Goal: Task Accomplishment & Management: Manage account settings

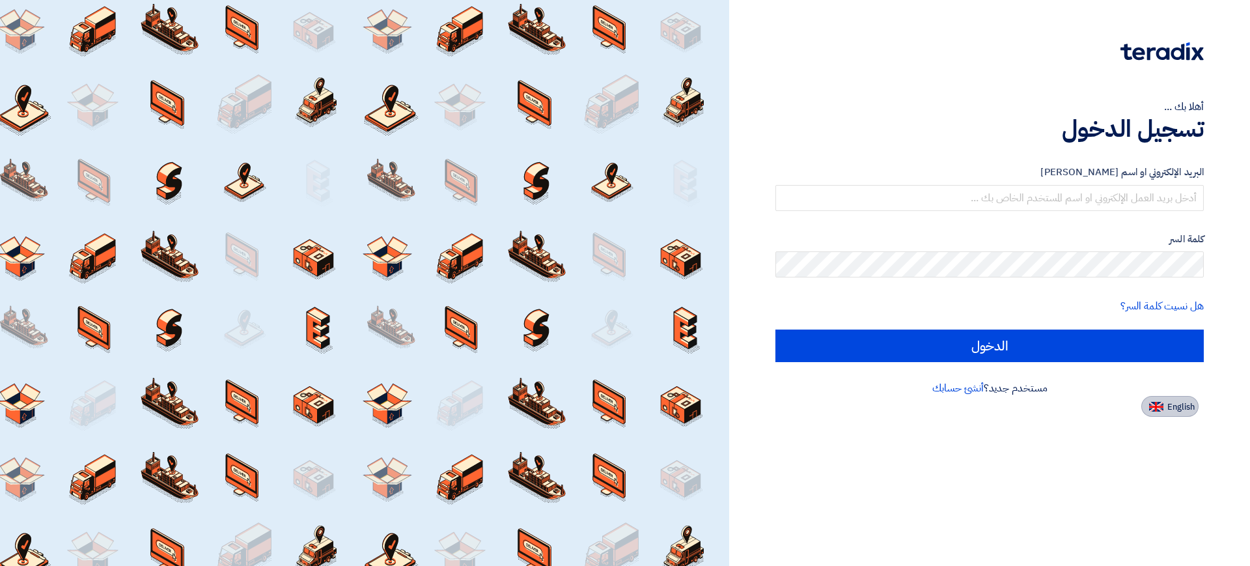
click at [1146, 400] on button "English" at bounding box center [1169, 406] width 57 height 21
type input "Sign in"
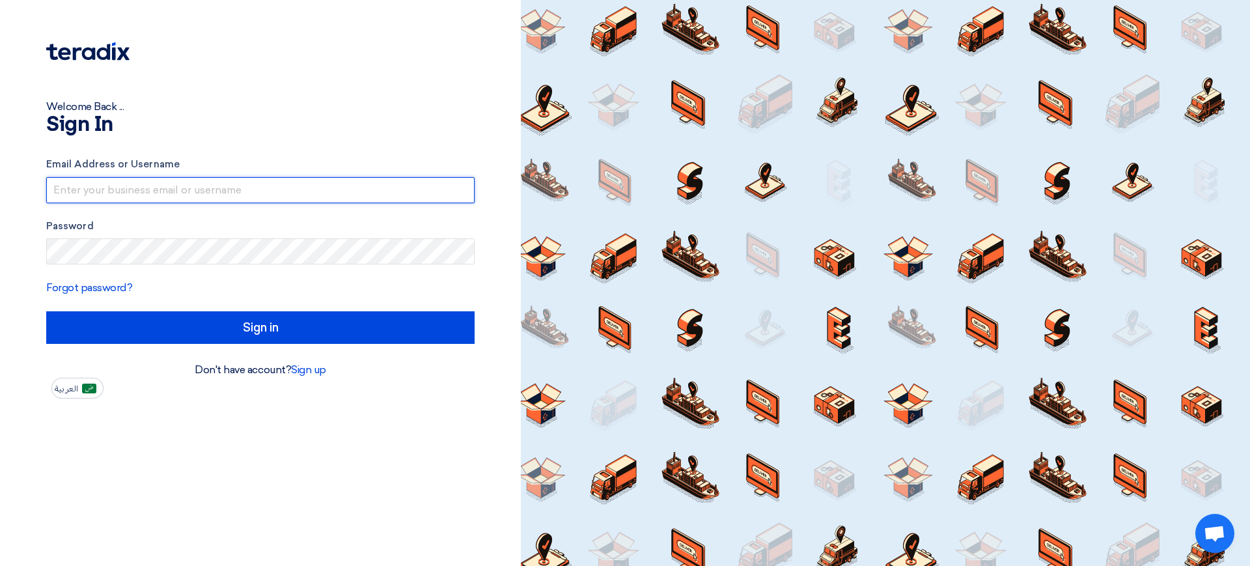
click at [135, 197] on input "text" at bounding box center [260, 190] width 428 height 26
type input "[EMAIL_ADDRESS][DOMAIN_NAME]"
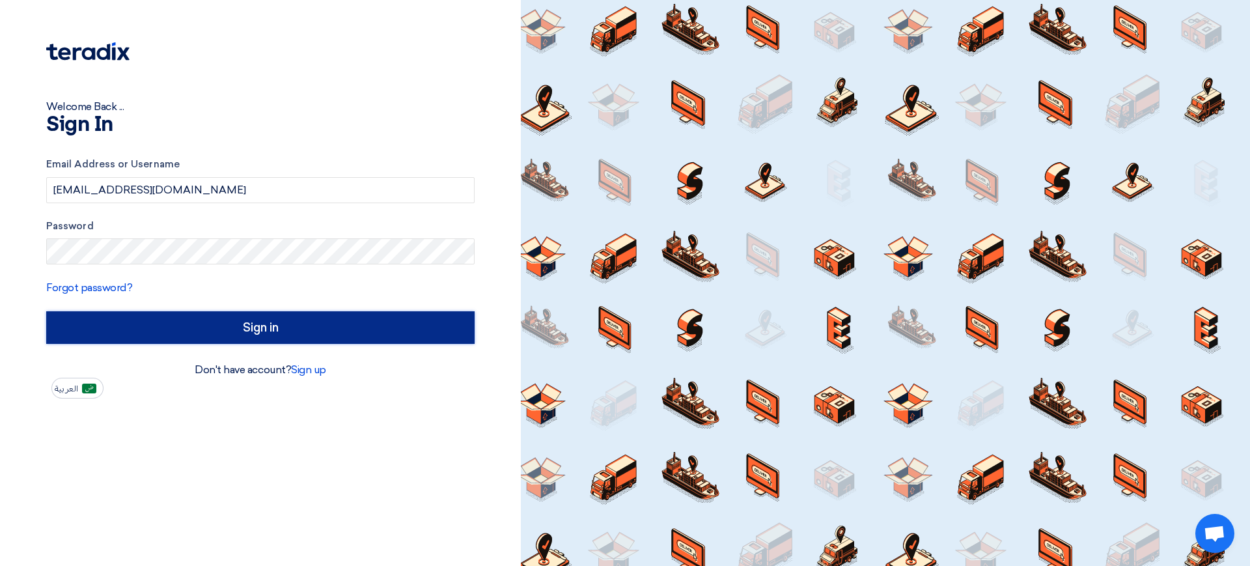
click at [269, 324] on input "Sign in" at bounding box center [260, 327] width 428 height 33
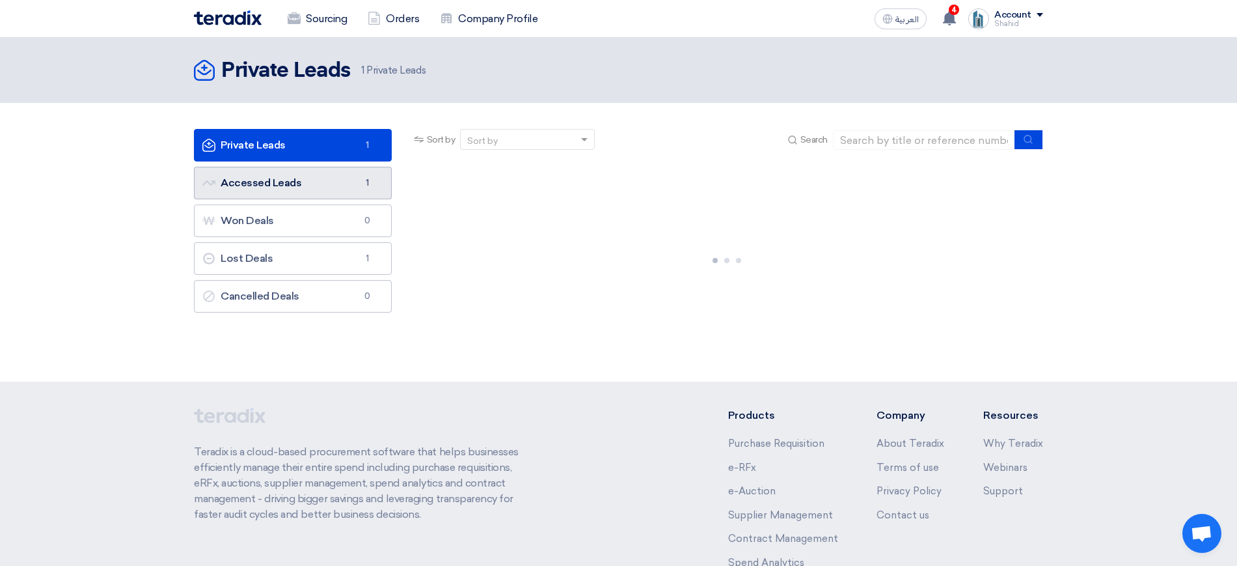
click at [296, 184] on link "Accessed Leads Accessed Leads 1" at bounding box center [293, 183] width 198 height 33
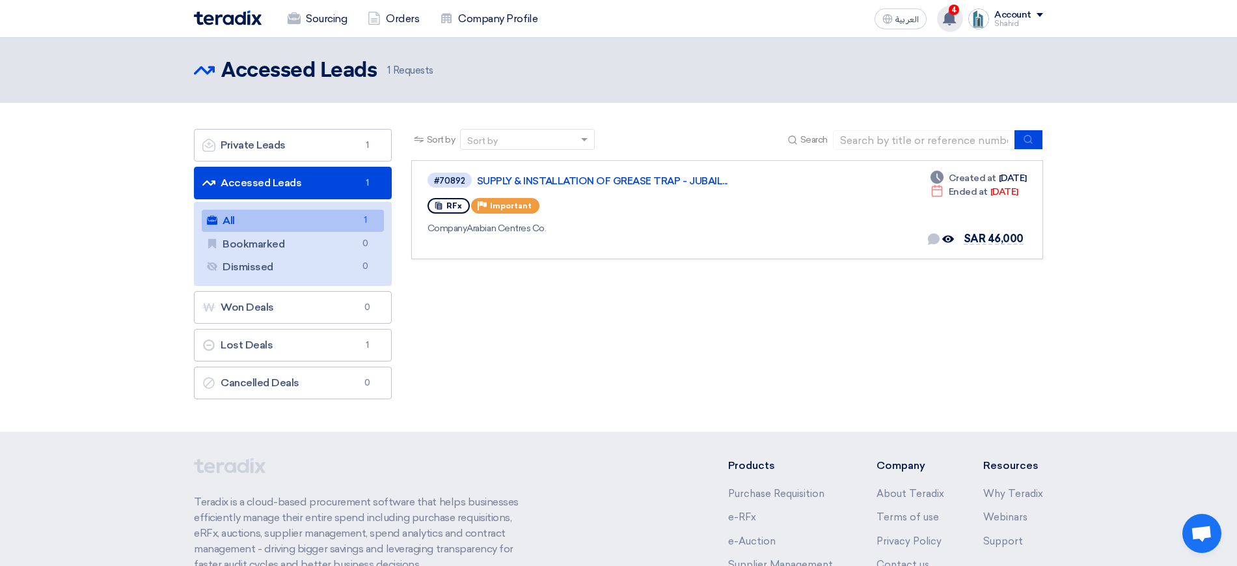
click at [947, 17] on use at bounding box center [949, 18] width 13 height 14
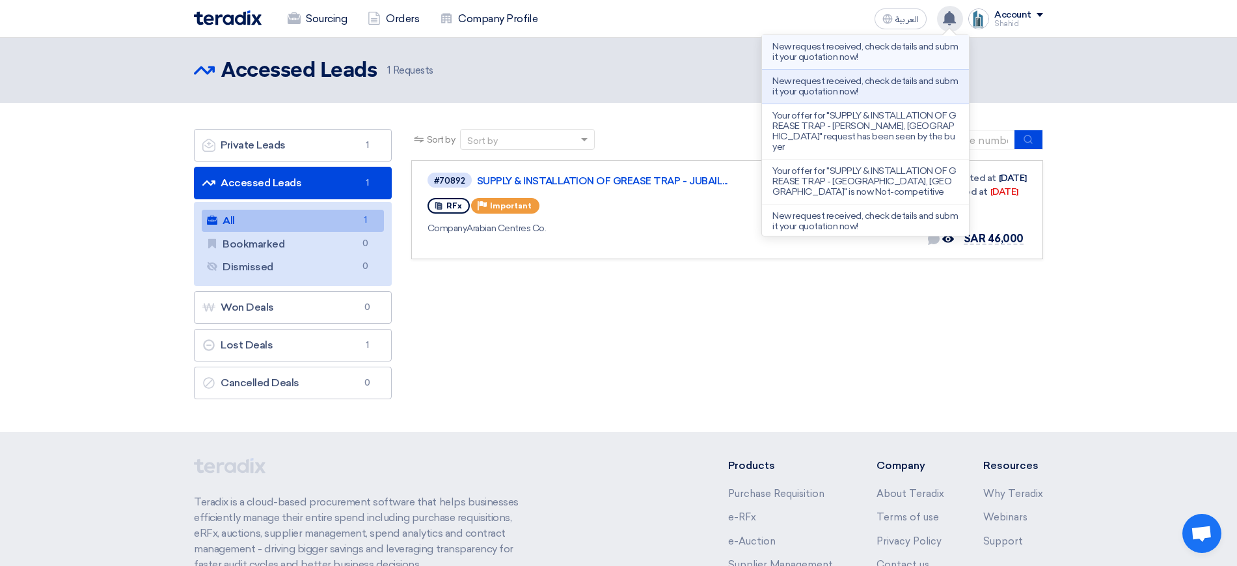
click at [864, 49] on p "New request received, check details and submit your quotation now!" at bounding box center [865, 52] width 186 height 21
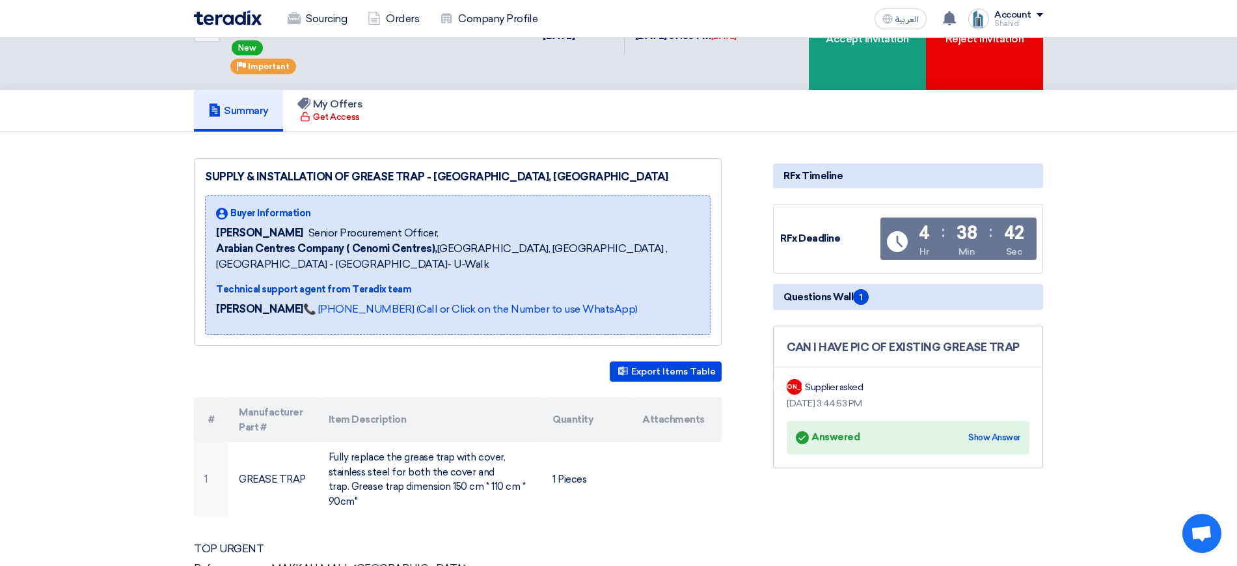
scroll to position [61, 0]
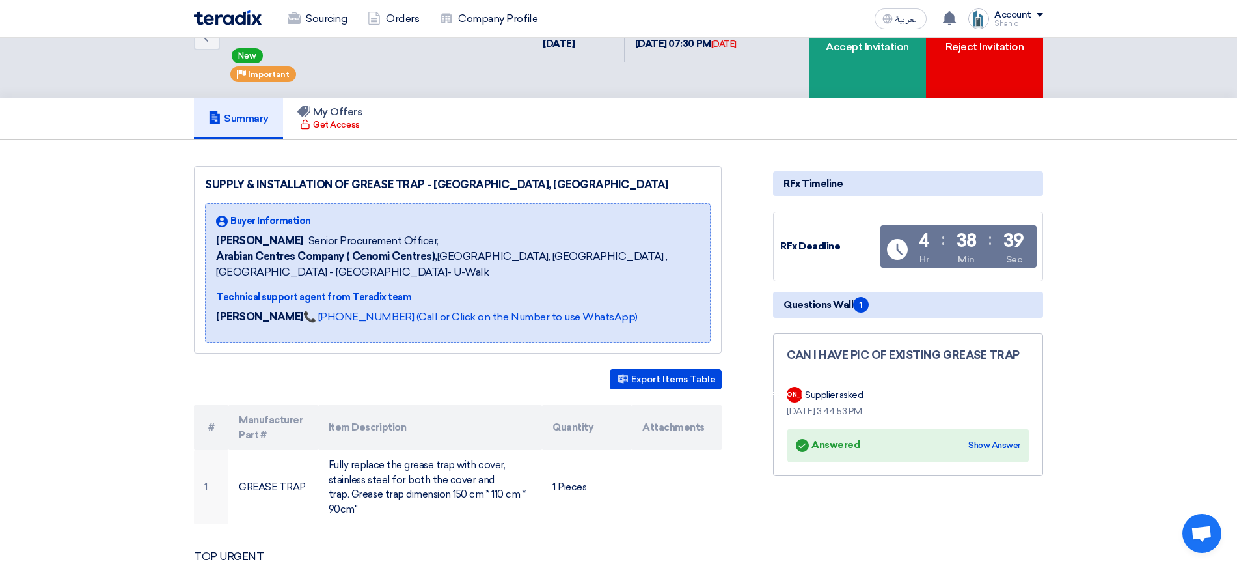
click at [275, 271] on div "Buyer Information [PERSON_NAME] Senior Procurement Officer, Arabian Centres Com…" at bounding box center [458, 272] width 484 height 117
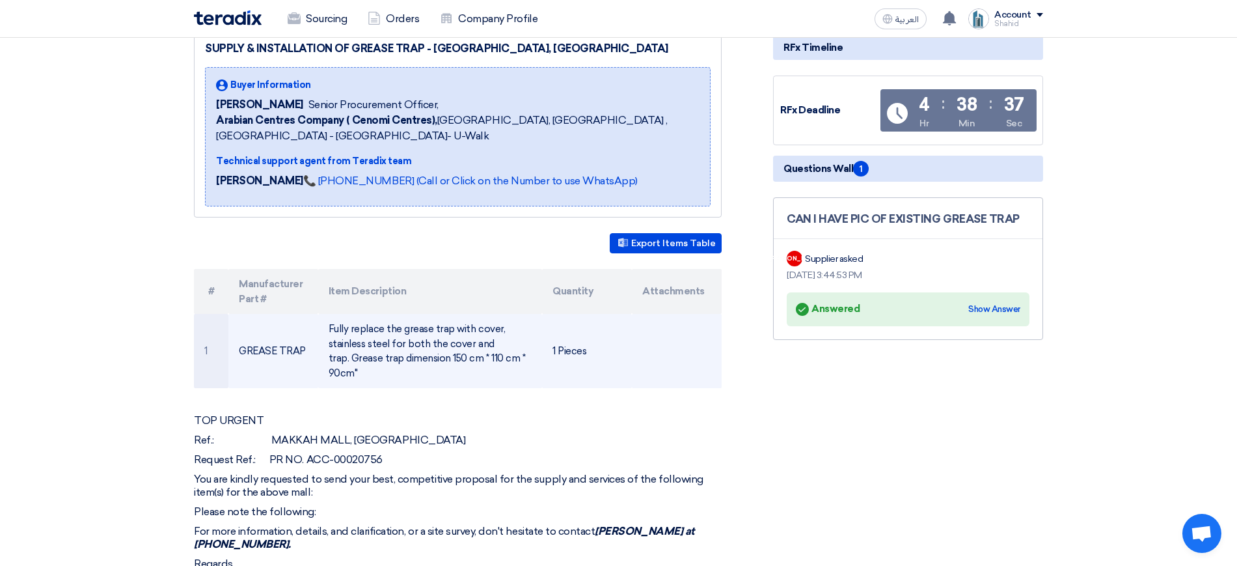
scroll to position [198, 0]
click at [332, 313] on td "Fully replace the grease trap with cover, stainless steel for both the cover an…" at bounding box center [430, 350] width 225 height 74
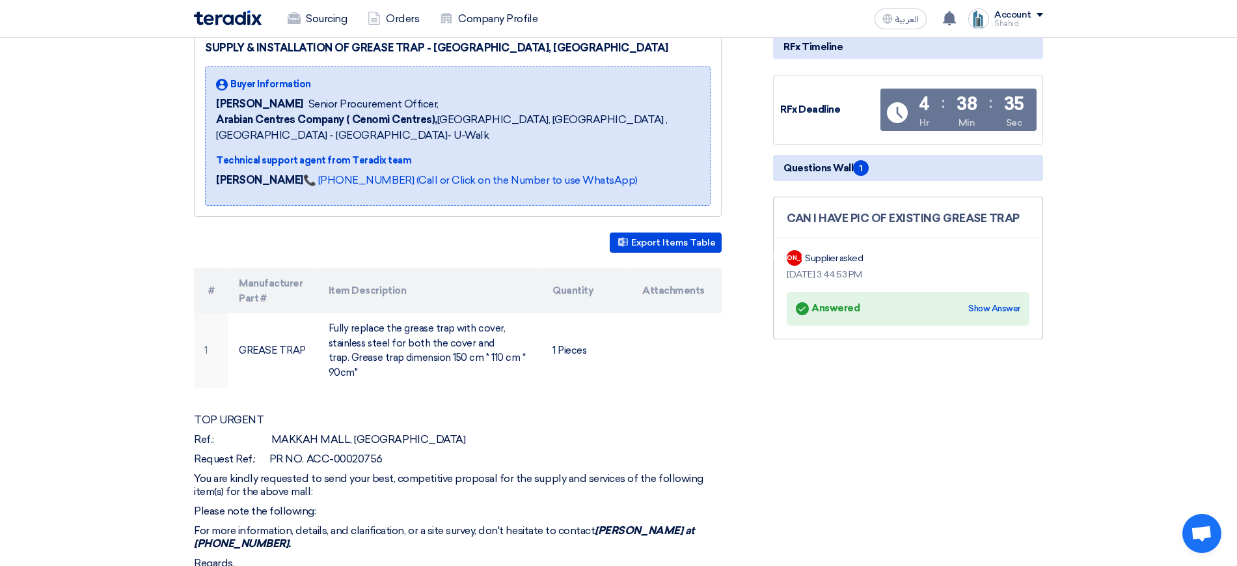
scroll to position [0, 0]
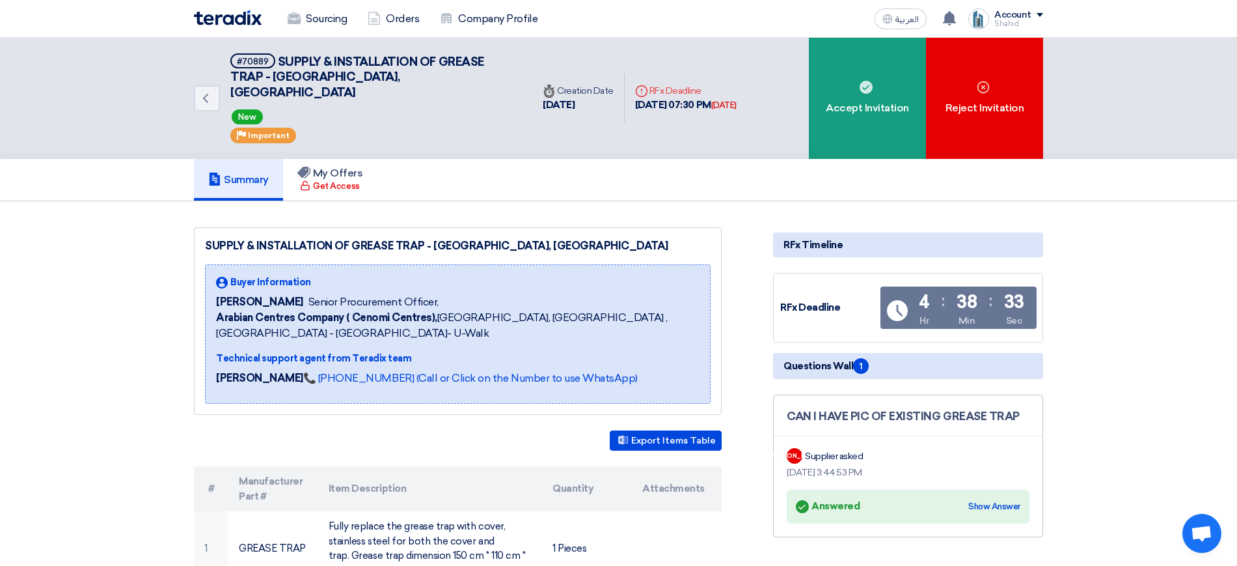
click at [234, 16] on img at bounding box center [228, 17] width 68 height 15
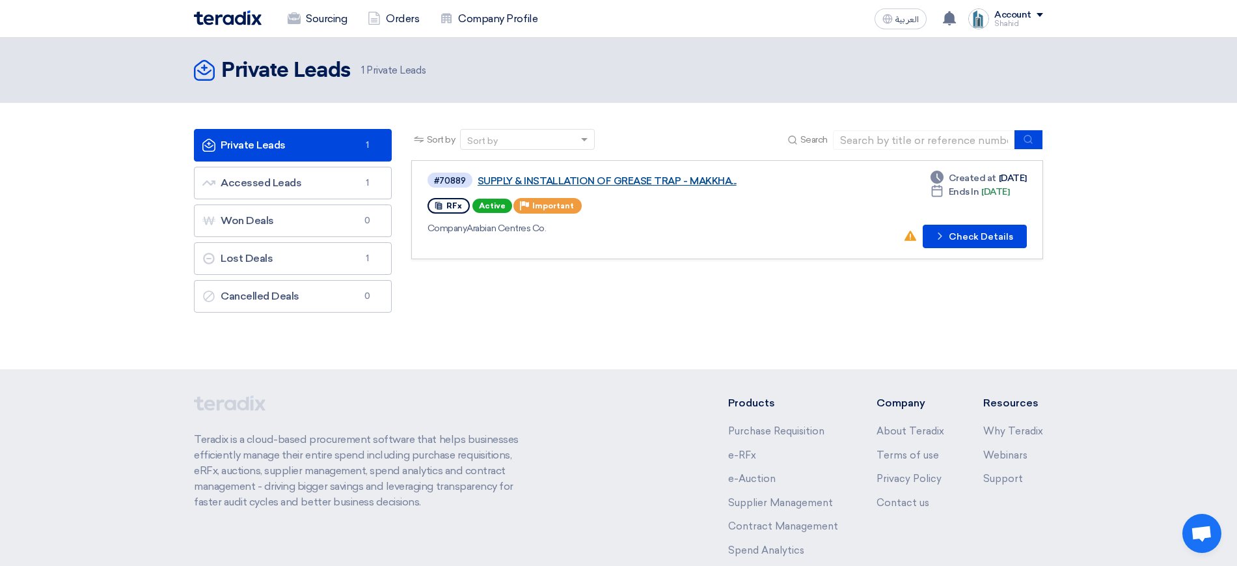
click at [617, 185] on link "SUPPLY & INSTALLATION OF GREASE TRAP - MAKKHA..." at bounding box center [640, 181] width 325 height 12
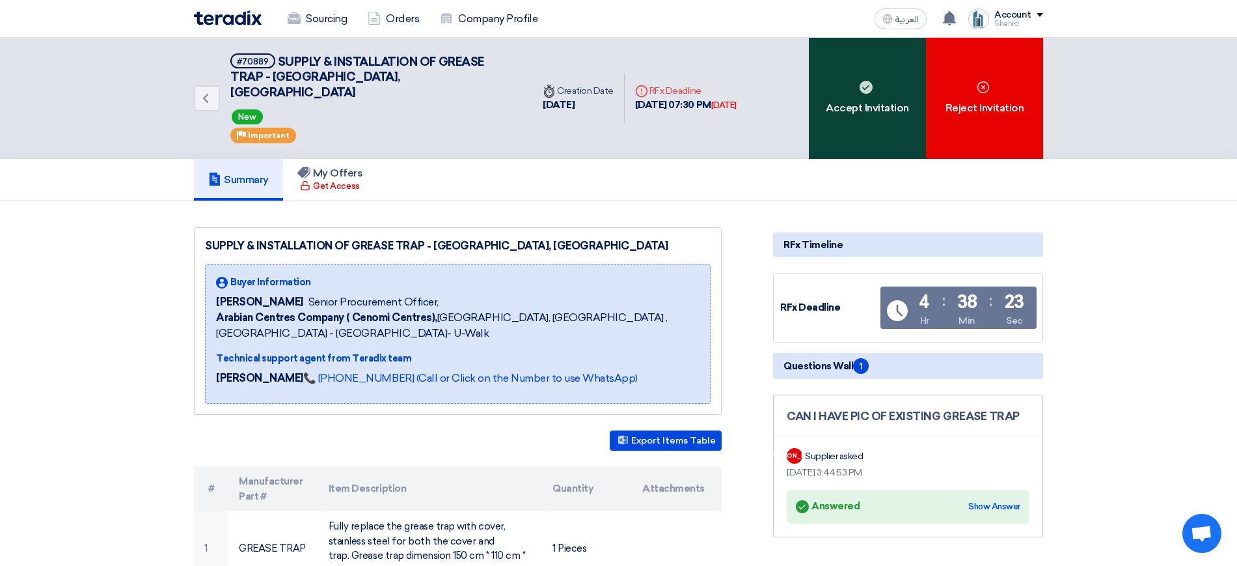
click at [862, 113] on div "Accept Invitation" at bounding box center [867, 98] width 117 height 121
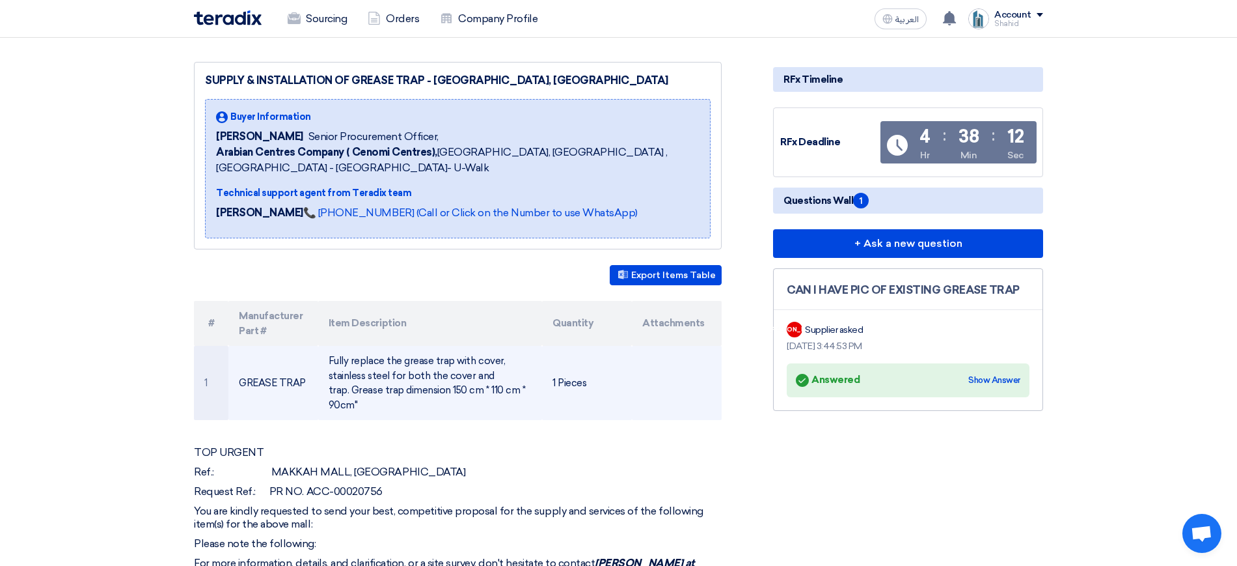
scroll to position [167, 0]
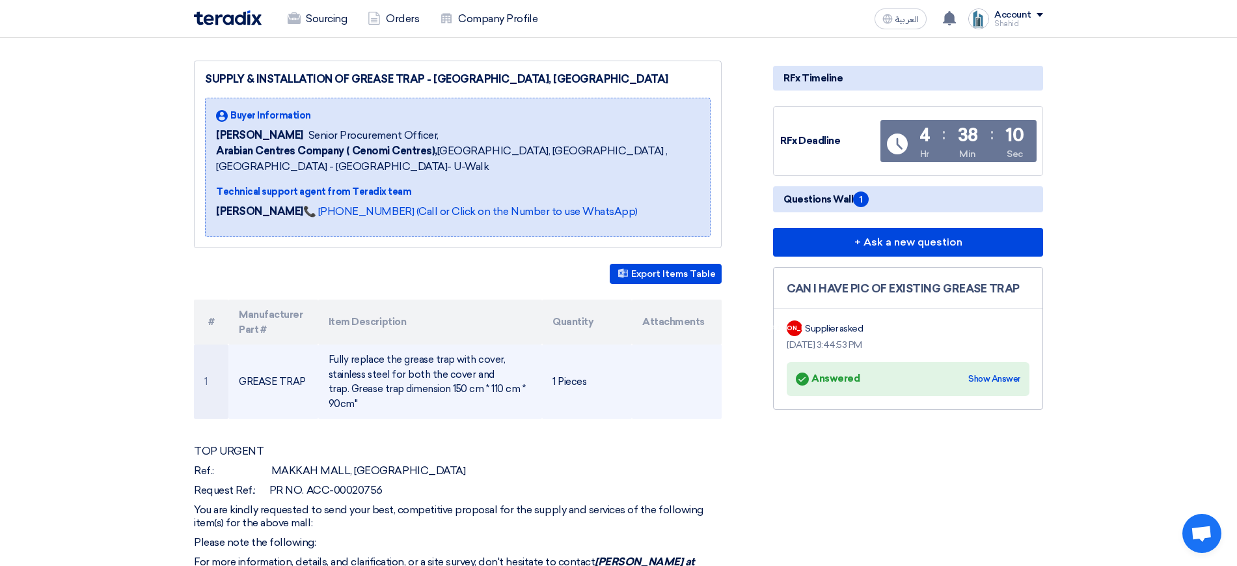
drag, startPoint x: 329, startPoint y: 344, endPoint x: 426, endPoint y: 388, distance: 106.6
click at [426, 388] on td "Fully replace the grease trap with cover, stainless steel for both the cover an…" at bounding box center [430, 381] width 225 height 74
drag, startPoint x: 239, startPoint y: 365, endPoint x: 305, endPoint y: 368, distance: 65.8
click at [305, 368] on td "GREASE TRAP" at bounding box center [273, 381] width 90 height 74
copy td "GREASE TRAP"
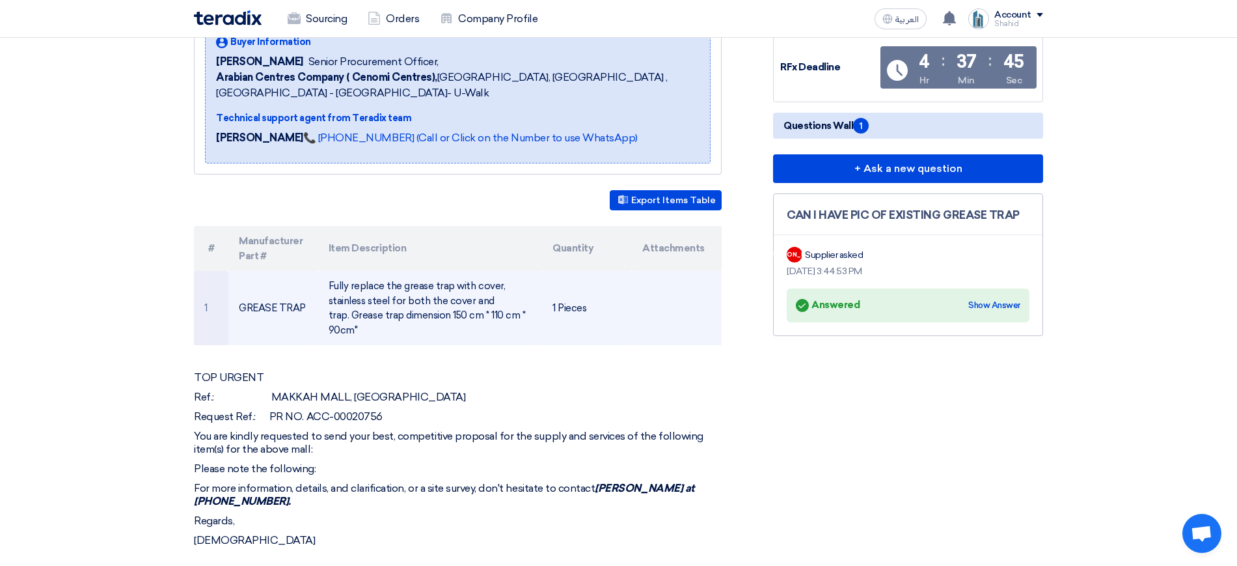
scroll to position [266, 0]
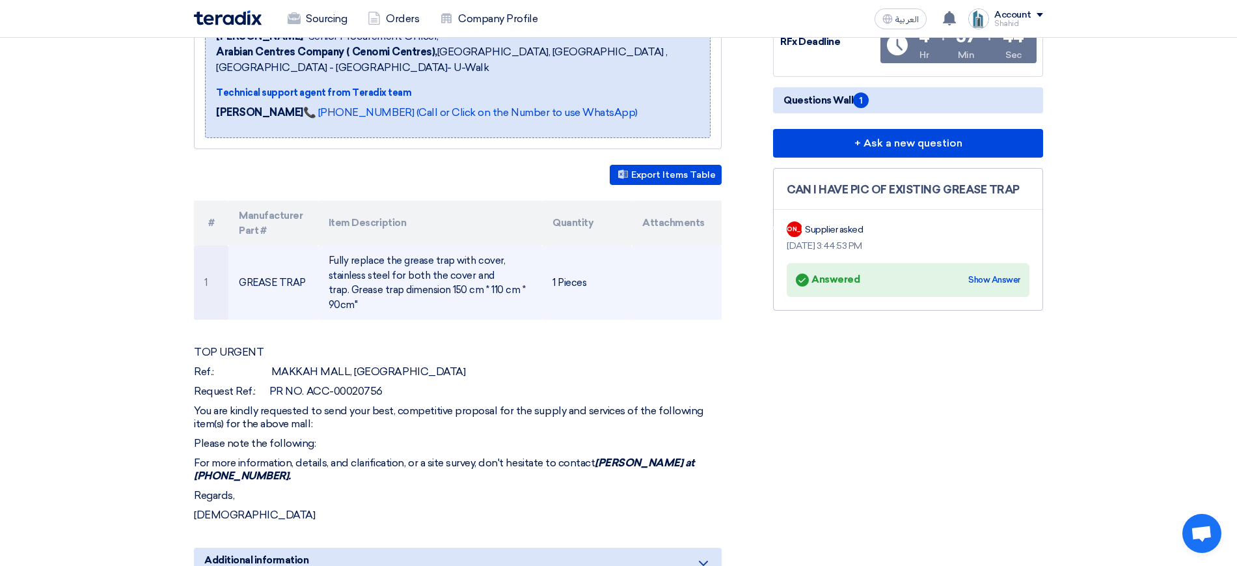
click at [412, 260] on td "Fully replace the grease trap with cover, stainless steel for both the cover an…" at bounding box center [430, 282] width 225 height 74
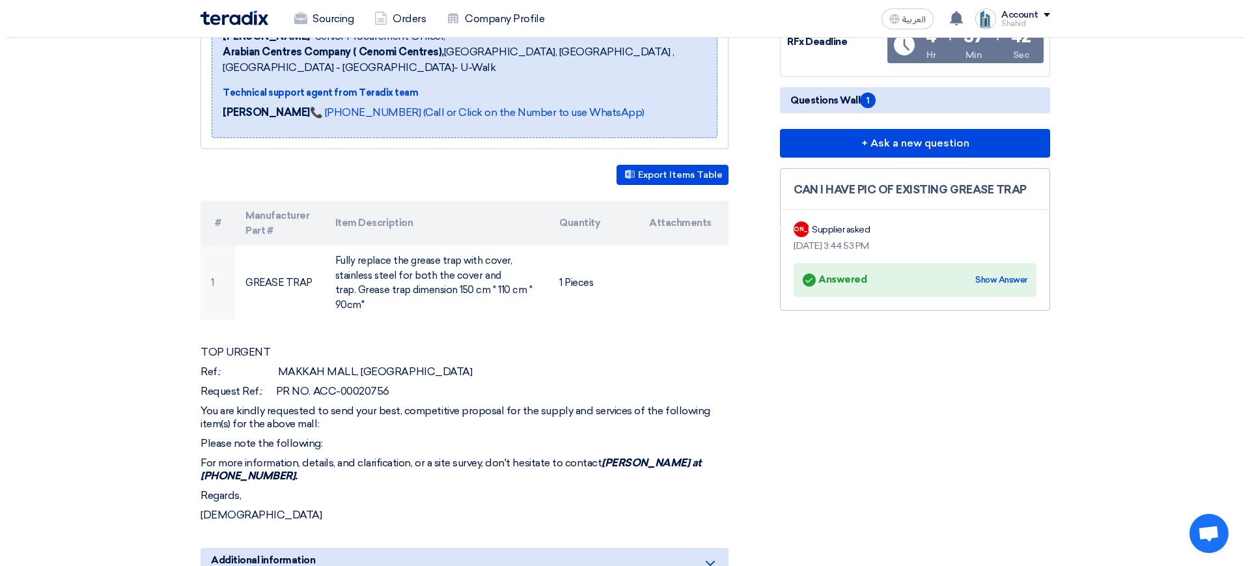
scroll to position [0, 0]
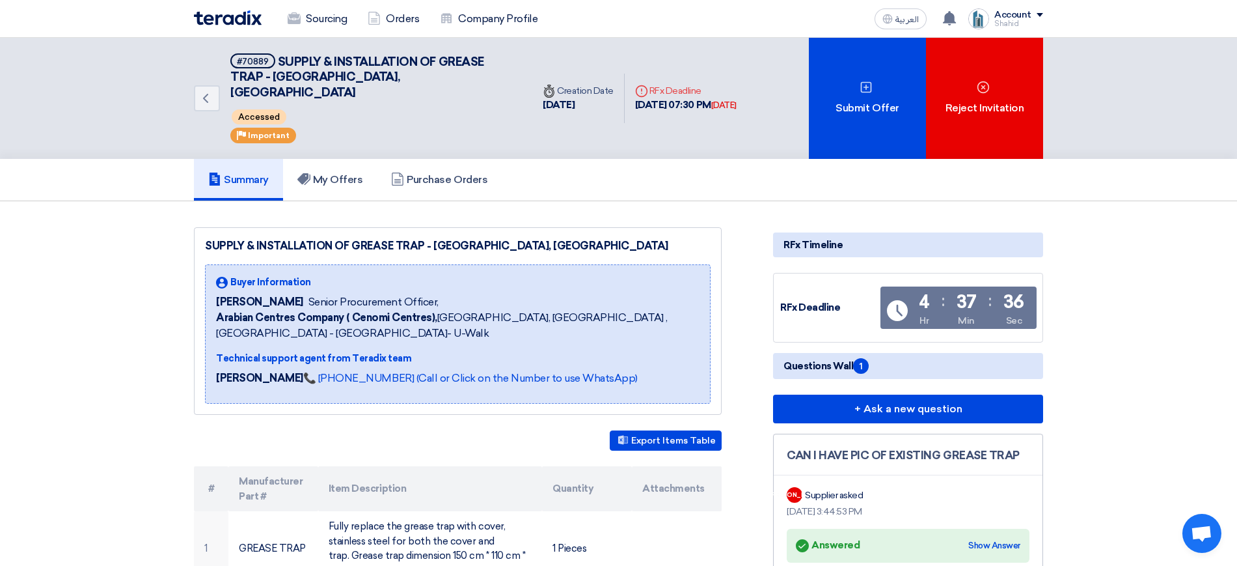
click at [1022, 12] on div "Account" at bounding box center [1012, 15] width 37 height 11
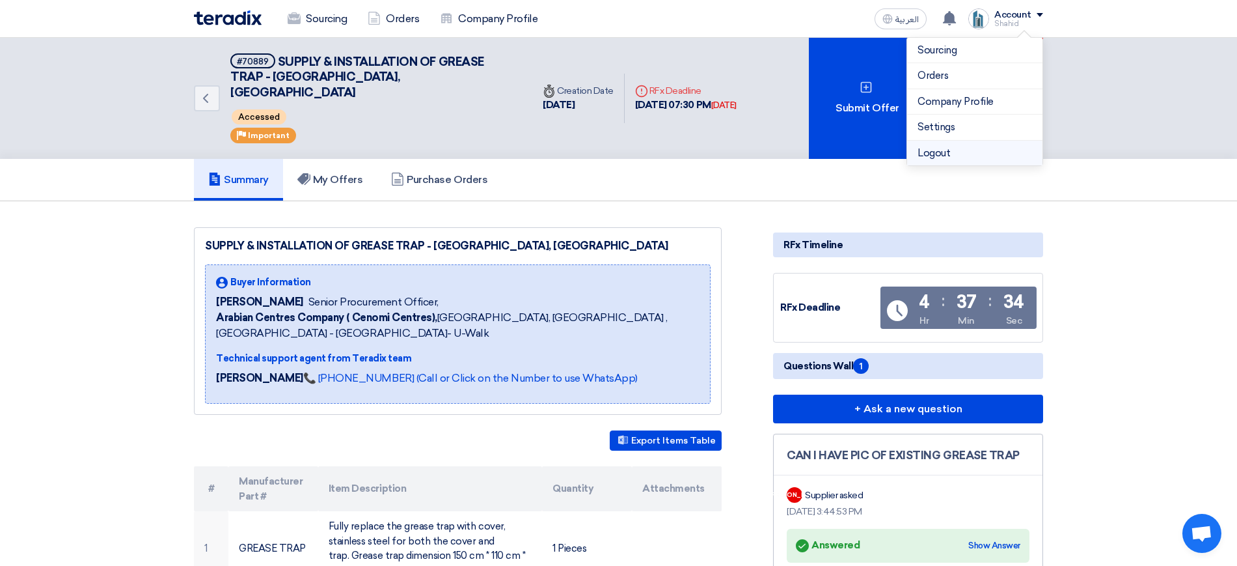
click at [995, 155] on li "Logout" at bounding box center [974, 153] width 135 height 25
